Goal: Information Seeking & Learning: Learn about a topic

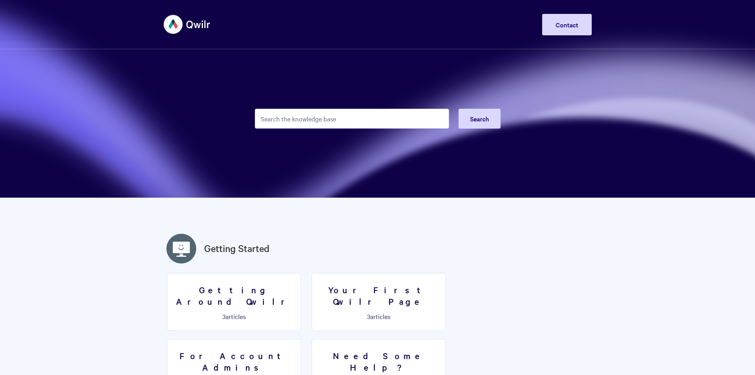
click at [306, 110] on input "Search the knowledge base" at bounding box center [352, 119] width 194 height 20
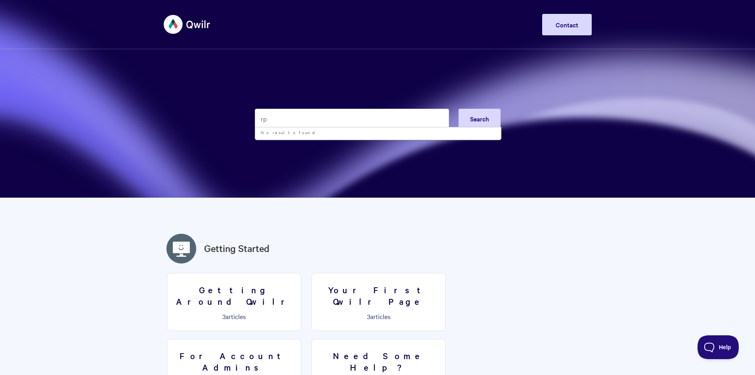
type input "r"
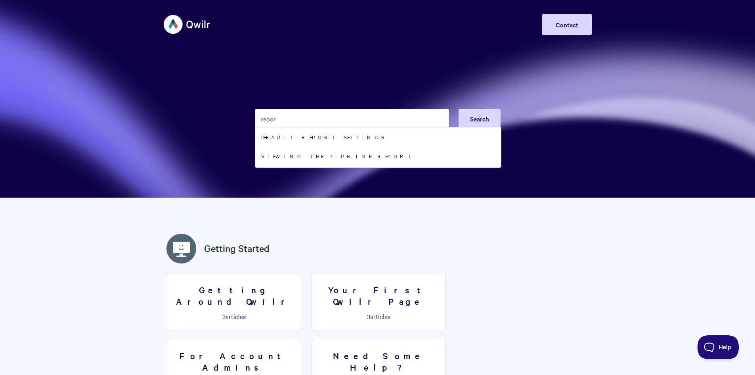
type input "report"
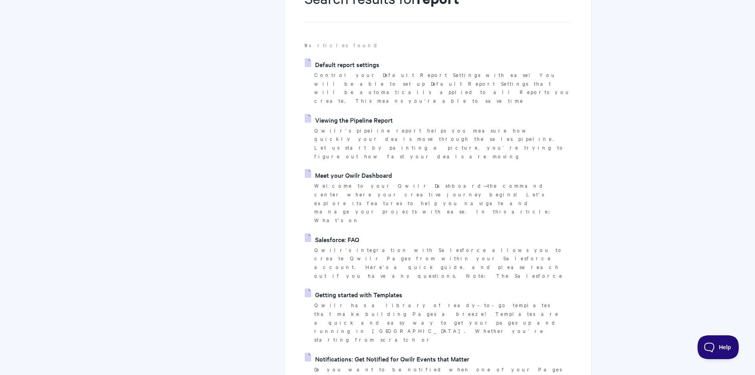
scroll to position [119, 0]
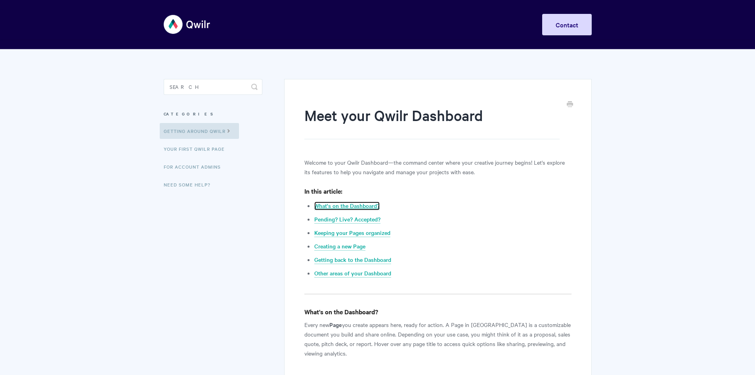
click at [362, 202] on link "What's on the Dashboard?" at bounding box center [346, 205] width 65 height 9
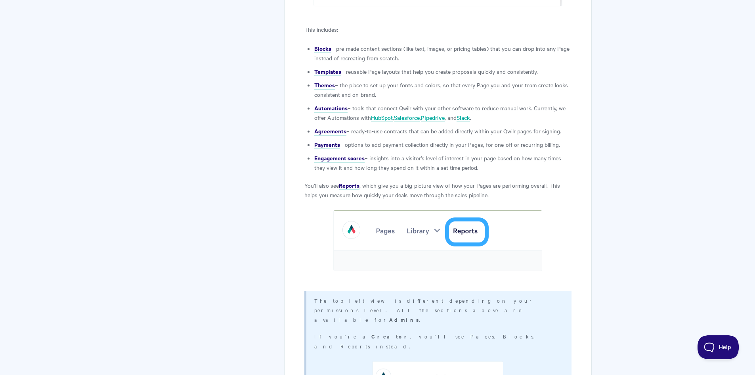
scroll to position [2383, 0]
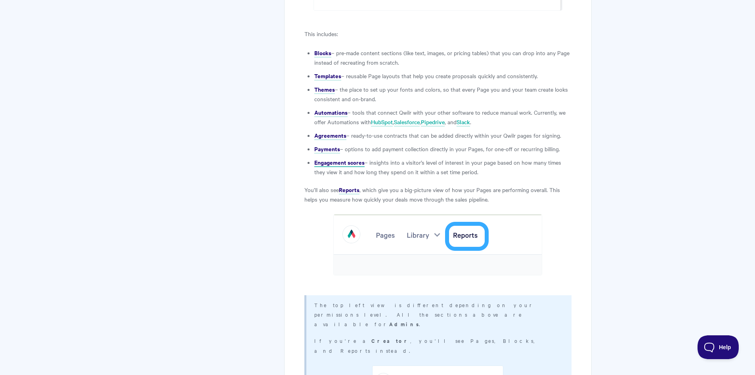
click at [357, 158] on strong "Engagement scores" at bounding box center [339, 162] width 50 height 8
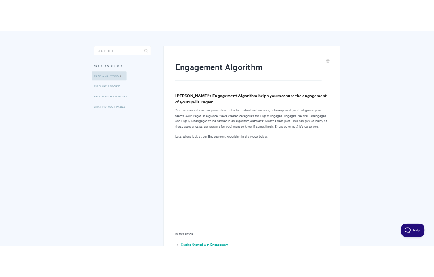
scroll to position [79, 0]
